Goal: Leave review/rating: Share an evaluation or opinion about a product, service, or content

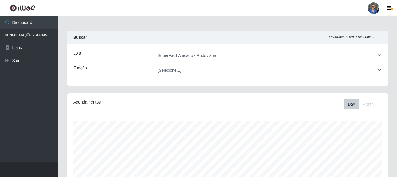
select select "400"
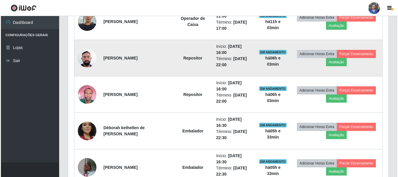
scroll to position [262, 0]
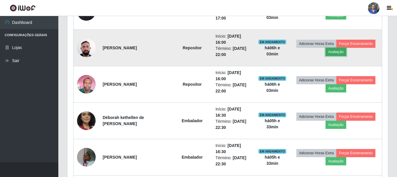
click at [342, 53] on button "Avaliação" at bounding box center [335, 52] width 21 height 8
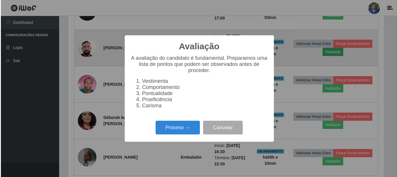
scroll to position [121, 317]
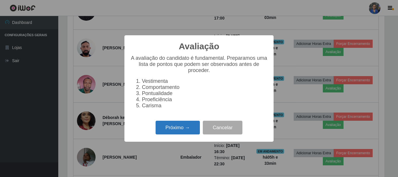
click at [187, 129] on button "Próximo →" at bounding box center [178, 128] width 44 height 14
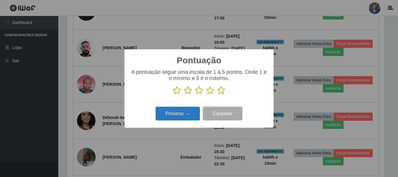
scroll to position [291363, 291167]
click at [208, 92] on icon at bounding box center [210, 90] width 8 height 9
click at [206, 95] on input "radio" at bounding box center [206, 95] width 0 height 0
click at [195, 110] on button "Próximo →" at bounding box center [178, 114] width 44 height 14
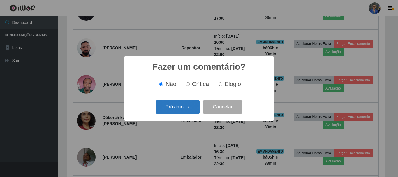
click at [196, 109] on button "Próximo →" at bounding box center [178, 107] width 44 height 14
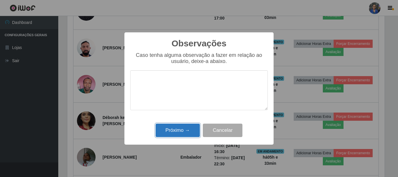
click at [189, 130] on button "Próximo →" at bounding box center [178, 131] width 44 height 14
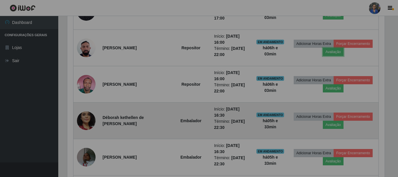
scroll to position [121, 320]
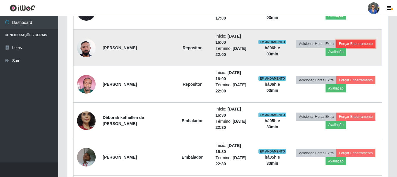
click at [354, 42] on button "Forçar Encerramento" at bounding box center [355, 44] width 39 height 8
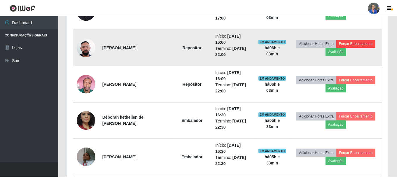
scroll to position [121, 317]
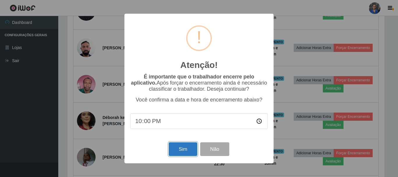
click at [188, 149] on button "Sim" at bounding box center [183, 149] width 28 height 14
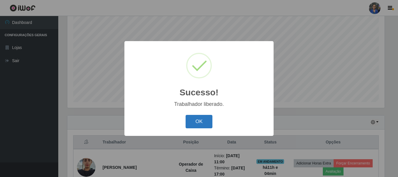
click at [197, 126] on button "OK" at bounding box center [199, 122] width 27 height 14
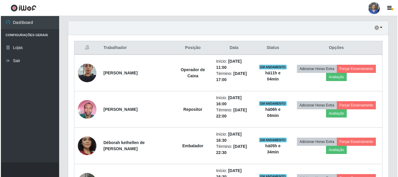
scroll to position [281, 0]
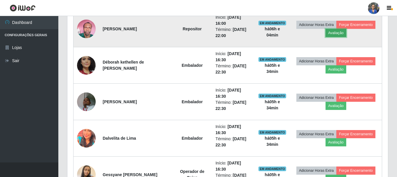
click at [336, 34] on button "Avaliação" at bounding box center [335, 33] width 21 height 8
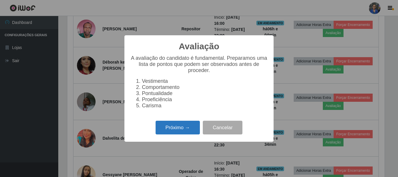
click at [166, 133] on button "Próximo →" at bounding box center [178, 128] width 44 height 14
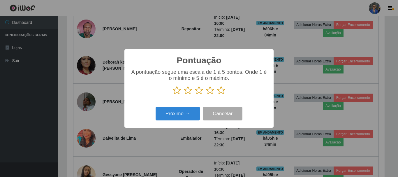
click at [211, 91] on icon at bounding box center [210, 90] width 8 height 9
click at [206, 95] on input "radio" at bounding box center [206, 95] width 0 height 0
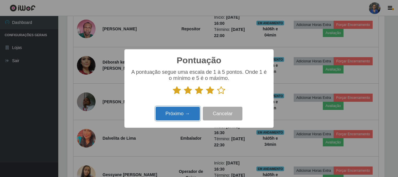
click at [188, 117] on button "Próximo →" at bounding box center [178, 114] width 44 height 14
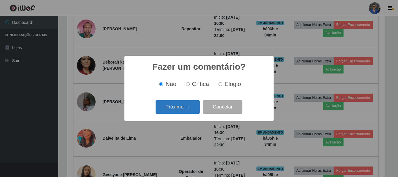
click at [185, 111] on button "Próximo →" at bounding box center [178, 107] width 44 height 14
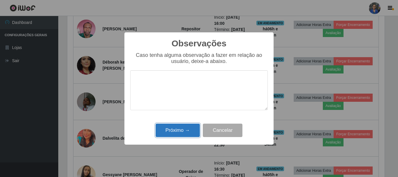
click at [182, 131] on button "Próximo →" at bounding box center [178, 131] width 44 height 14
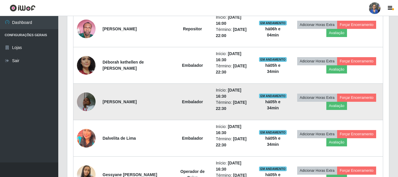
scroll to position [121, 320]
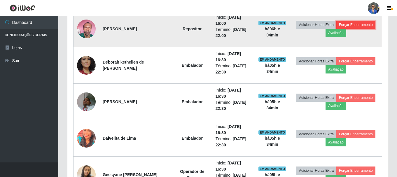
click at [361, 26] on button "Forçar Encerramento" at bounding box center [355, 25] width 39 height 8
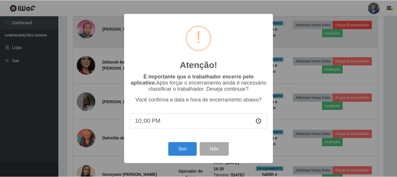
scroll to position [121, 317]
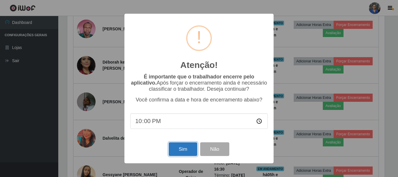
click at [176, 153] on button "Sim" at bounding box center [183, 149] width 28 height 14
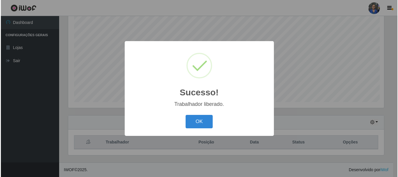
scroll to position [0, 0]
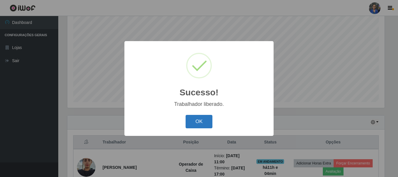
click at [201, 121] on button "OK" at bounding box center [199, 122] width 27 height 14
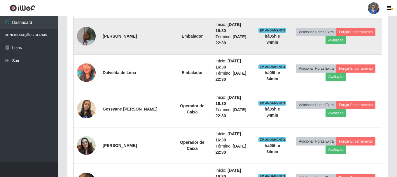
click at [85, 38] on img at bounding box center [86, 36] width 19 height 25
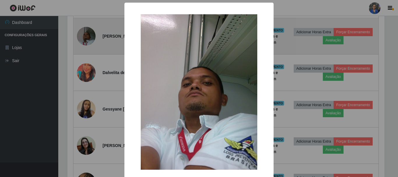
click at [85, 38] on div "× OK Cancel" at bounding box center [199, 88] width 398 height 177
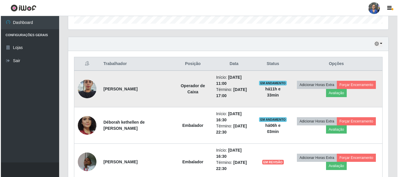
scroll to position [223, 0]
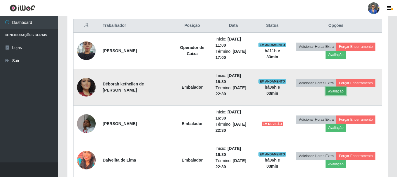
click at [331, 91] on button "Avaliação" at bounding box center [335, 91] width 21 height 8
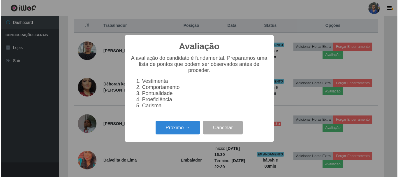
scroll to position [121, 317]
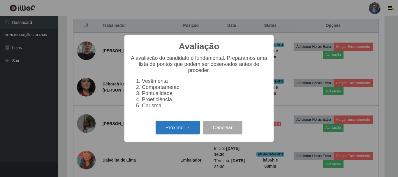
click at [189, 129] on button "Próximo →" at bounding box center [178, 128] width 44 height 14
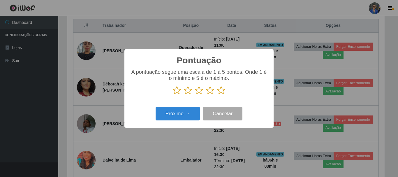
scroll to position [291363, 291167]
click at [222, 92] on icon at bounding box center [221, 90] width 8 height 9
click at [217, 95] on input "radio" at bounding box center [217, 95] width 0 height 0
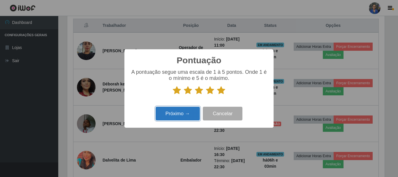
click at [192, 111] on button "Próximo →" at bounding box center [178, 114] width 44 height 14
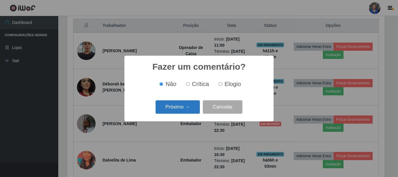
click at [191, 108] on button "Próximo →" at bounding box center [178, 107] width 44 height 14
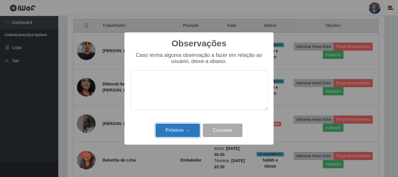
click at [181, 131] on button "Próximo →" at bounding box center [178, 131] width 44 height 14
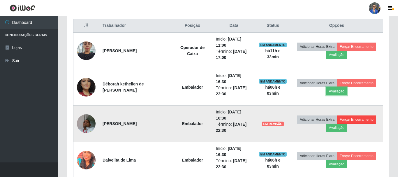
scroll to position [121, 320]
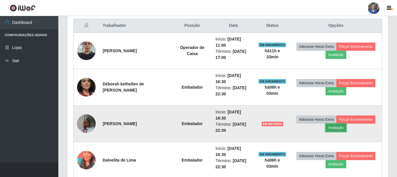
click at [338, 131] on button "Avaliação" at bounding box center [335, 128] width 21 height 8
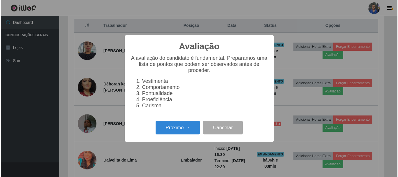
scroll to position [121, 317]
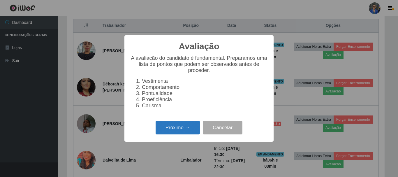
click at [173, 128] on button "Próximo →" at bounding box center [178, 128] width 44 height 14
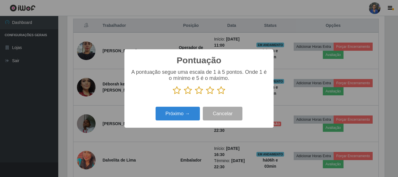
click at [219, 90] on icon at bounding box center [221, 90] width 8 height 9
click at [217, 95] on input "radio" at bounding box center [217, 95] width 0 height 0
click at [194, 107] on div "Próximo → Cancelar" at bounding box center [199, 113] width 138 height 17
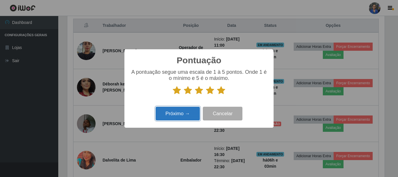
click at [185, 113] on button "Próximo →" at bounding box center [178, 114] width 44 height 14
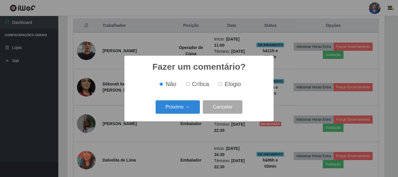
click at [185, 113] on button "Próximo →" at bounding box center [178, 107] width 44 height 14
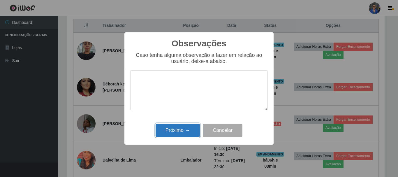
click at [185, 130] on button "Próximo →" at bounding box center [178, 131] width 44 height 14
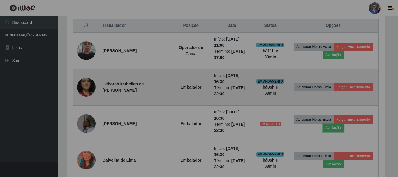
scroll to position [121, 320]
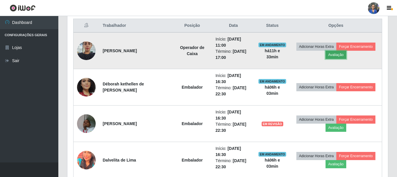
click at [333, 54] on button "Avaliação" at bounding box center [335, 55] width 21 height 8
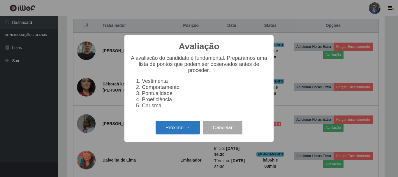
click at [178, 126] on button "Próximo →" at bounding box center [178, 128] width 44 height 14
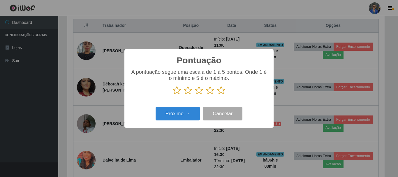
scroll to position [291363, 291167]
click at [220, 91] on icon at bounding box center [221, 90] width 8 height 9
click at [217, 95] on input "radio" at bounding box center [217, 95] width 0 height 0
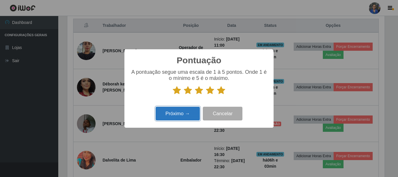
click at [194, 109] on button "Próximo →" at bounding box center [178, 114] width 44 height 14
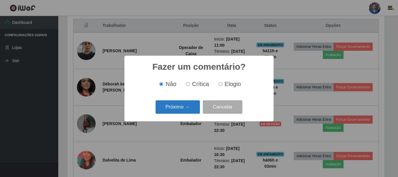
click at [178, 107] on button "Próximo →" at bounding box center [178, 107] width 44 height 14
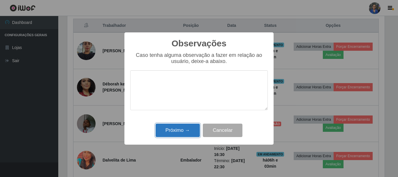
click at [180, 127] on button "Próximo →" at bounding box center [178, 131] width 44 height 14
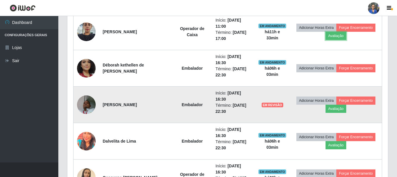
scroll to position [252, 0]
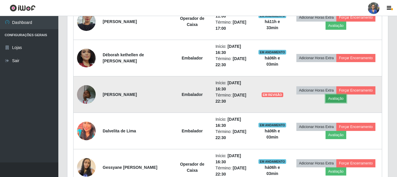
click at [345, 100] on button "Avaliação" at bounding box center [335, 98] width 21 height 8
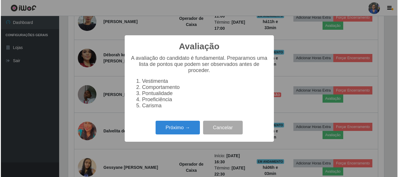
scroll to position [121, 317]
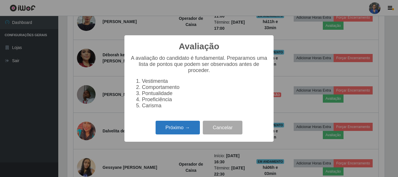
click at [186, 130] on button "Próximo →" at bounding box center [178, 128] width 44 height 14
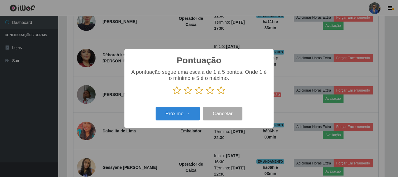
scroll to position [291363, 291167]
click at [221, 93] on icon at bounding box center [221, 90] width 8 height 9
click at [217, 95] on input "radio" at bounding box center [217, 95] width 0 height 0
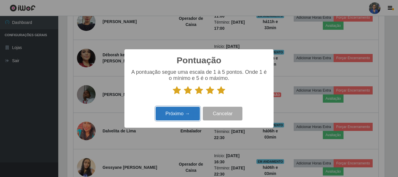
click at [194, 111] on button "Próximo →" at bounding box center [178, 114] width 44 height 14
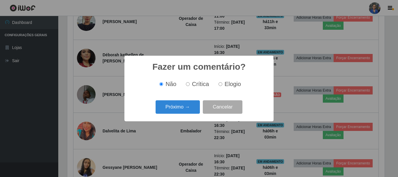
click at [190, 107] on button "Próximo →" at bounding box center [178, 107] width 44 height 14
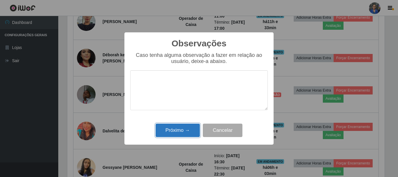
click at [186, 126] on button "Próximo →" at bounding box center [178, 131] width 44 height 14
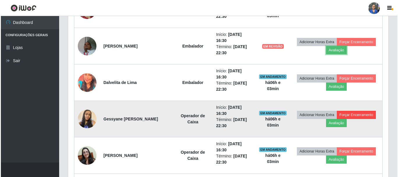
scroll to position [310, 0]
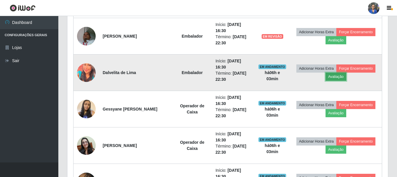
click at [337, 79] on button "Avaliação" at bounding box center [335, 77] width 21 height 8
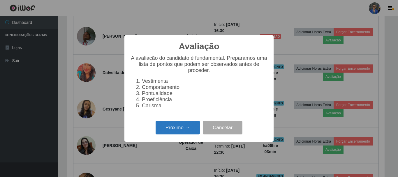
click at [173, 125] on button "Próximo →" at bounding box center [178, 128] width 44 height 14
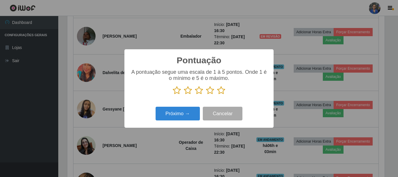
scroll to position [291363, 291167]
drag, startPoint x: 219, startPoint y: 92, endPoint x: 190, endPoint y: 108, distance: 33.4
click at [219, 92] on icon at bounding box center [221, 90] width 8 height 9
click at [217, 95] on input "radio" at bounding box center [217, 95] width 0 height 0
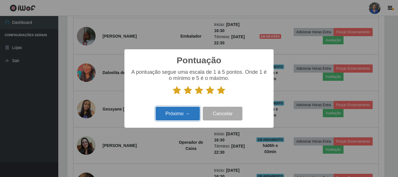
click at [188, 108] on button "Próximo →" at bounding box center [178, 114] width 44 height 14
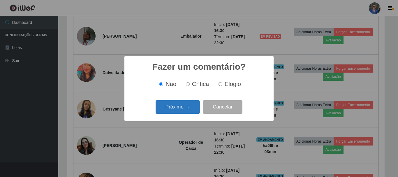
click at [184, 108] on button "Próximo →" at bounding box center [178, 107] width 44 height 14
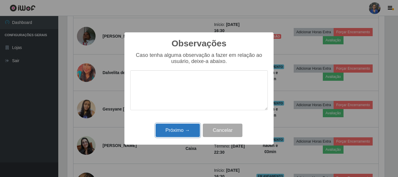
click at [178, 128] on button "Próximo →" at bounding box center [178, 131] width 44 height 14
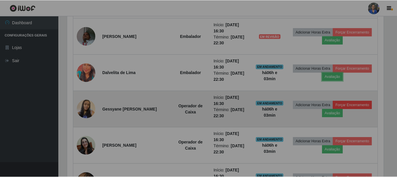
scroll to position [121, 320]
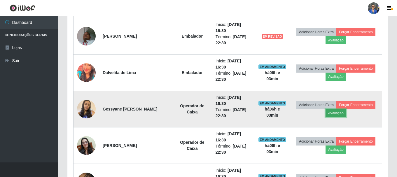
click at [341, 115] on button "Avaliação" at bounding box center [335, 113] width 21 height 8
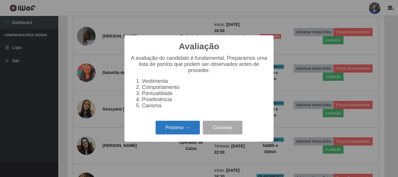
click at [180, 128] on button "Próximo →" at bounding box center [178, 128] width 44 height 14
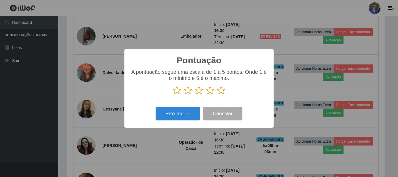
click at [222, 87] on icon at bounding box center [221, 90] width 8 height 9
click at [217, 95] on input "radio" at bounding box center [217, 95] width 0 height 0
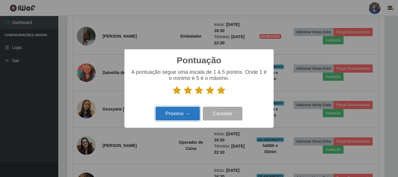
click at [186, 117] on button "Próximo →" at bounding box center [178, 114] width 44 height 14
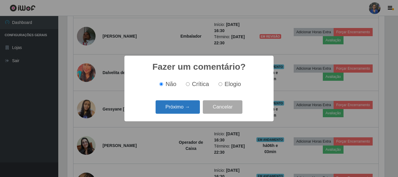
click at [190, 109] on button "Próximo →" at bounding box center [178, 107] width 44 height 14
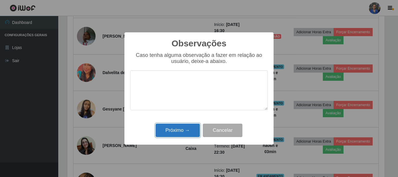
click at [180, 125] on button "Próximo →" at bounding box center [178, 131] width 44 height 14
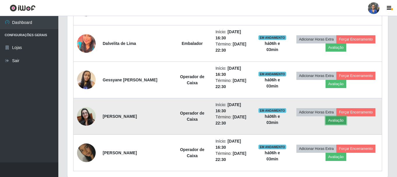
click at [335, 121] on button "Avaliação" at bounding box center [335, 120] width 21 height 8
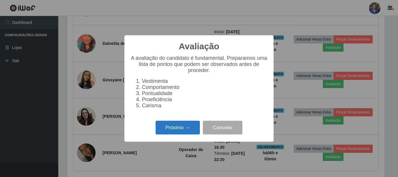
click at [167, 128] on button "Próximo →" at bounding box center [178, 128] width 44 height 14
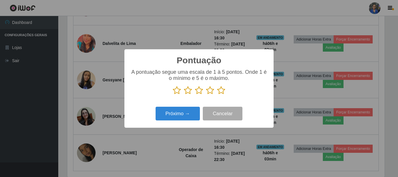
click at [221, 91] on icon at bounding box center [221, 90] width 8 height 9
click at [217, 95] on input "radio" at bounding box center [217, 95] width 0 height 0
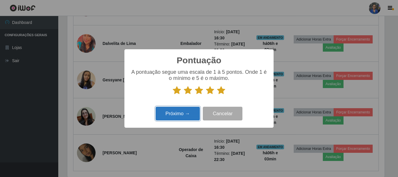
click at [180, 115] on button "Próximo →" at bounding box center [178, 114] width 44 height 14
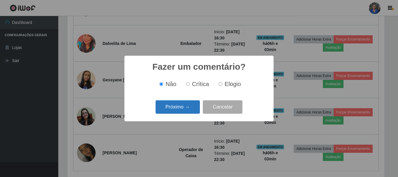
click at [180, 110] on button "Próximo →" at bounding box center [178, 107] width 44 height 14
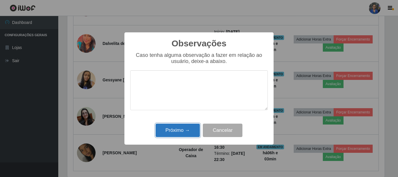
click at [175, 132] on button "Próximo →" at bounding box center [178, 131] width 44 height 14
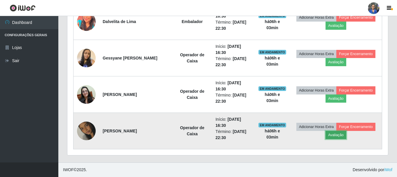
click at [336, 138] on button "Avaliação" at bounding box center [335, 135] width 21 height 8
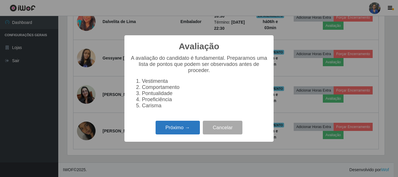
click at [169, 126] on button "Próximo →" at bounding box center [178, 128] width 44 height 14
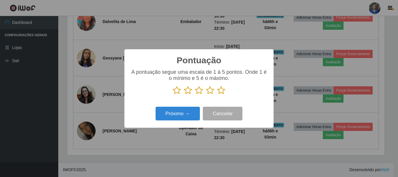
click at [221, 89] on icon at bounding box center [221, 90] width 8 height 9
click at [217, 95] on input "radio" at bounding box center [217, 95] width 0 height 0
click at [175, 122] on div "Próximo → Cancelar" at bounding box center [199, 113] width 138 height 17
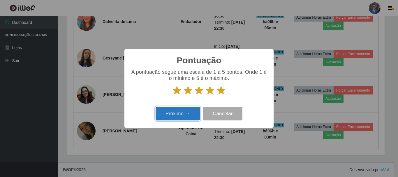
click at [177, 111] on button "Próximo →" at bounding box center [178, 114] width 44 height 14
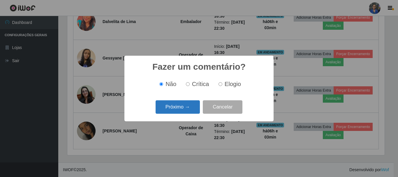
click at [178, 110] on button "Próximo →" at bounding box center [178, 107] width 44 height 14
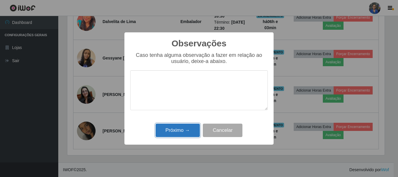
click at [173, 129] on button "Próximo →" at bounding box center [178, 131] width 44 height 14
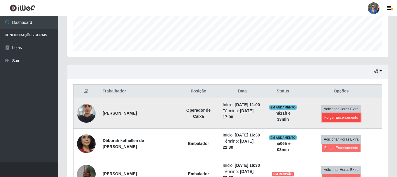
click at [351, 120] on button "Forçar Encerramento" at bounding box center [341, 117] width 39 height 8
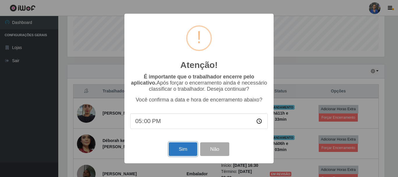
click at [173, 156] on button "Sim" at bounding box center [183, 149] width 28 height 14
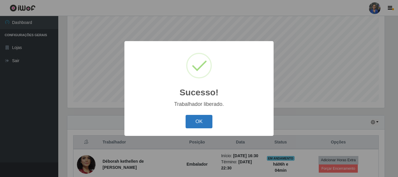
click at [195, 125] on button "OK" at bounding box center [199, 122] width 27 height 14
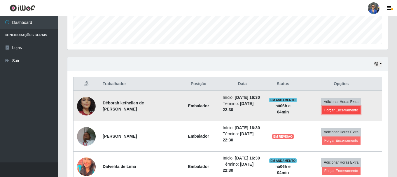
click at [343, 113] on button "Forçar Encerramento" at bounding box center [341, 110] width 39 height 8
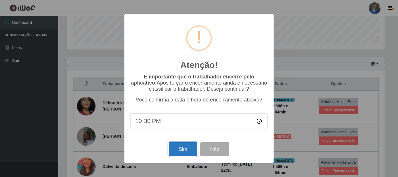
click at [193, 147] on button "Sim" at bounding box center [183, 149] width 28 height 14
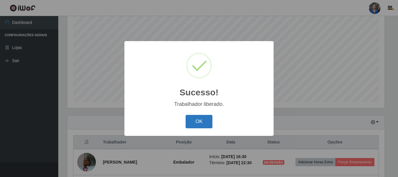
click at [208, 117] on button "OK" at bounding box center [199, 122] width 27 height 14
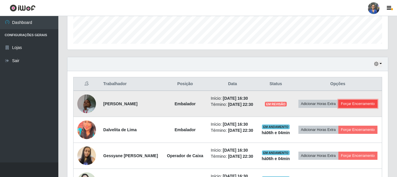
click at [359, 108] on button "Forçar Encerramento" at bounding box center [357, 104] width 39 height 8
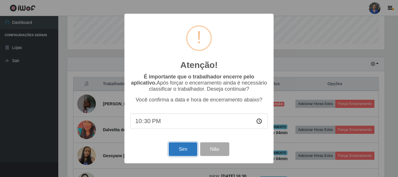
click at [186, 148] on button "Sim" at bounding box center [183, 149] width 28 height 14
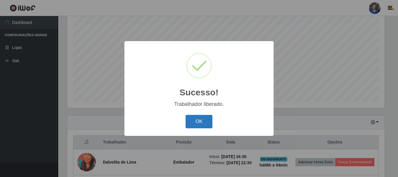
click at [196, 117] on button "OK" at bounding box center [199, 122] width 27 height 14
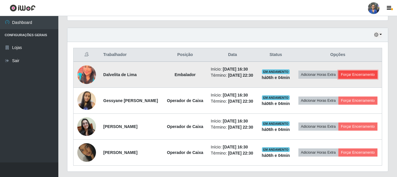
click at [338, 79] on button "Forçar Encerramento" at bounding box center [357, 75] width 39 height 8
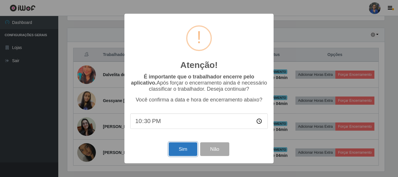
click at [173, 150] on button "Sim" at bounding box center [183, 149] width 28 height 14
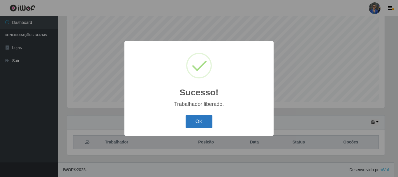
click at [206, 122] on button "OK" at bounding box center [199, 122] width 27 height 14
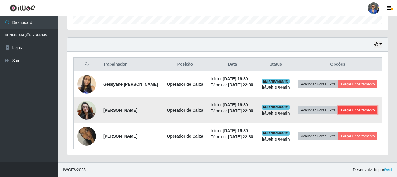
click at [339, 112] on button "Forçar Encerramento" at bounding box center [357, 110] width 39 height 8
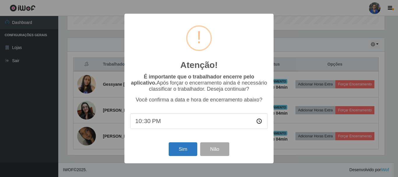
drag, startPoint x: 193, startPoint y: 141, endPoint x: 190, endPoint y: 147, distance: 6.0
click at [193, 143] on div "Atenção! × É importante que o trabalhador encerre pelo aplicativo. Após forçar …" at bounding box center [198, 89] width 149 height 150
click at [190, 147] on button "Sim" at bounding box center [183, 149] width 28 height 14
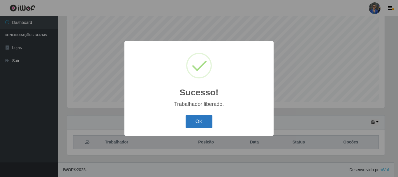
click at [208, 120] on button "OK" at bounding box center [199, 122] width 27 height 14
